Goal: Find specific page/section: Find specific page/section

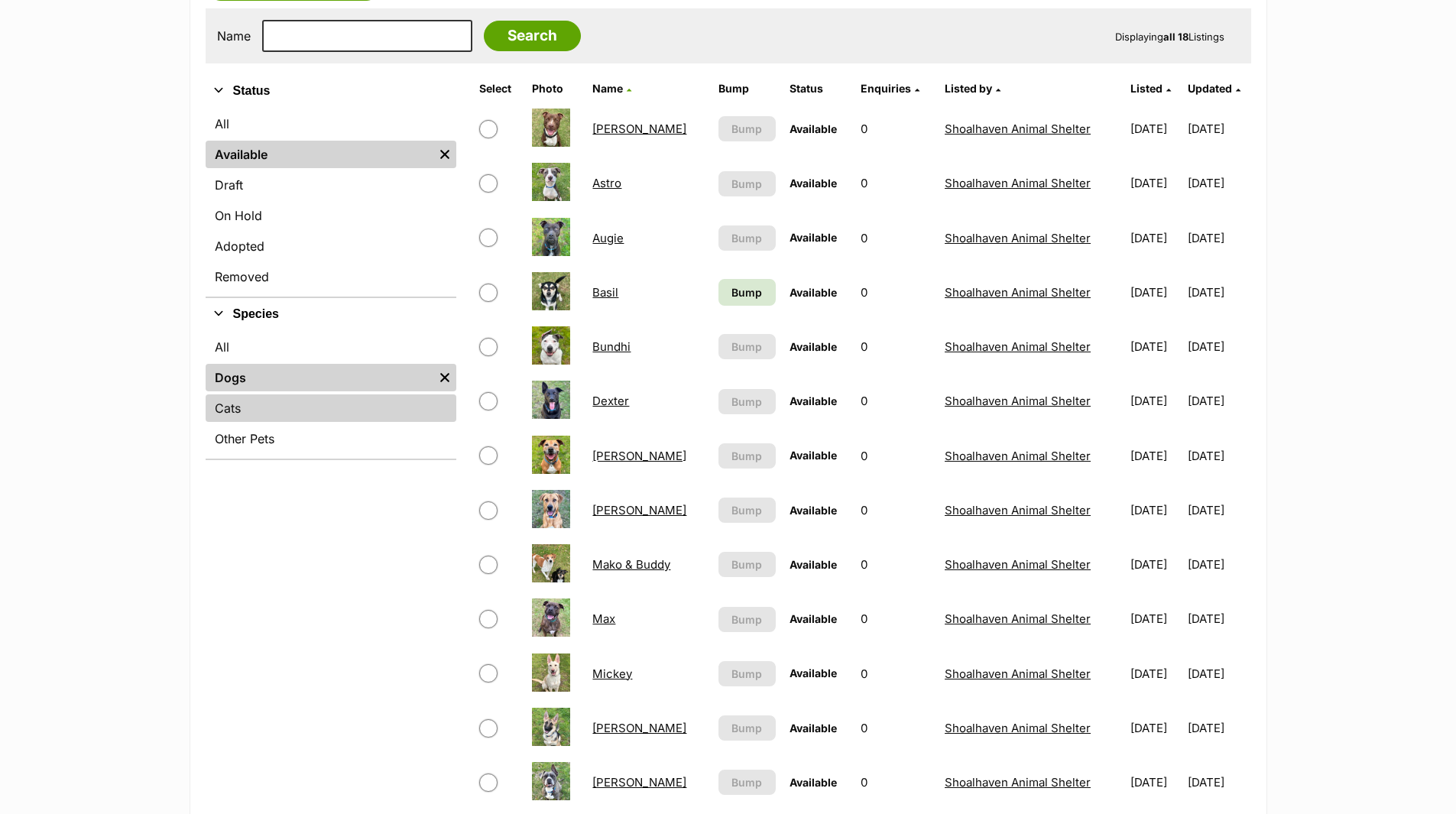
click at [221, 407] on link "Cats" at bounding box center [331, 408] width 251 height 27
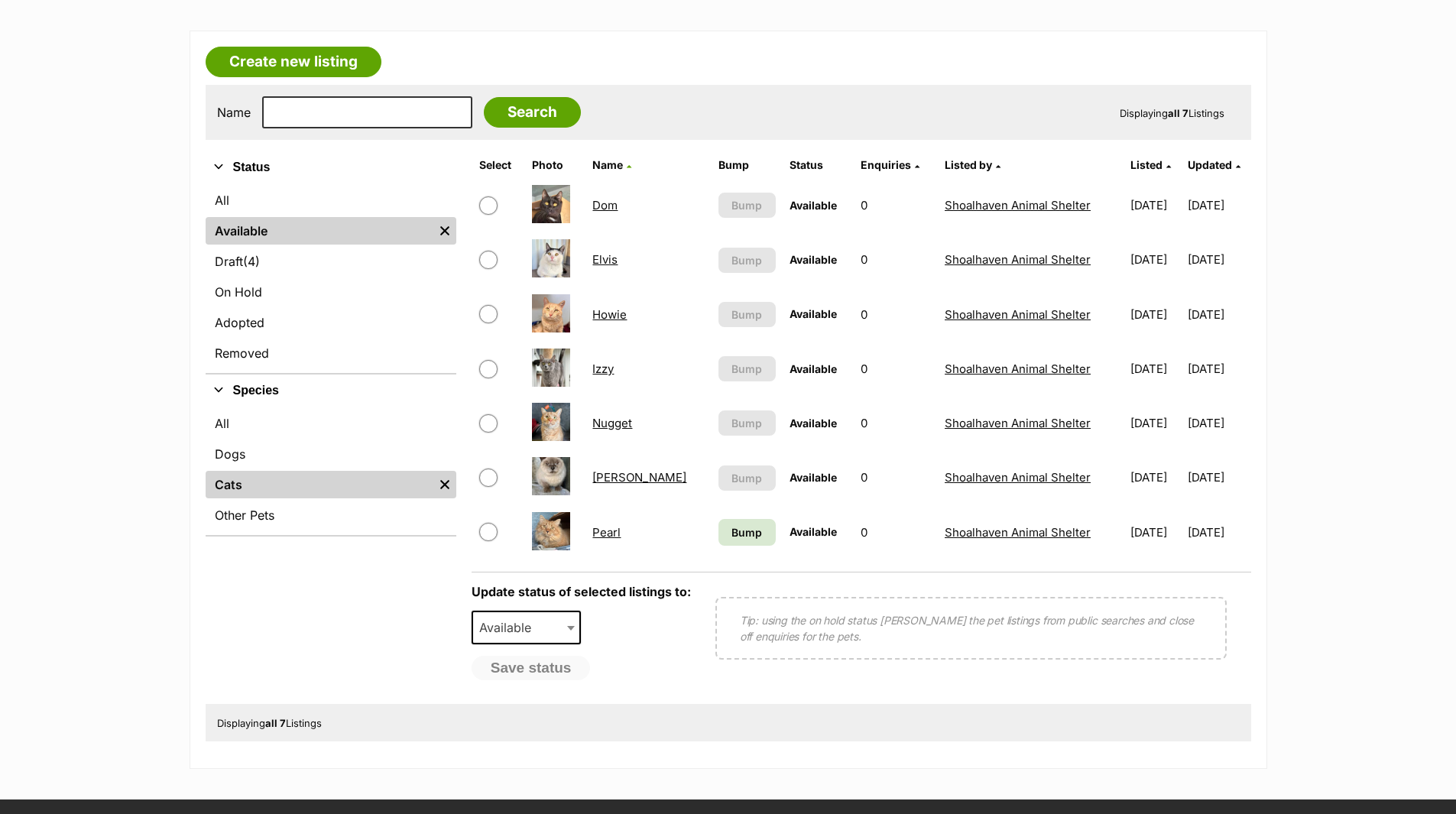
click at [609, 368] on link "Izzy" at bounding box center [602, 368] width 21 height 14
